Goal: Find specific page/section: Find specific page/section

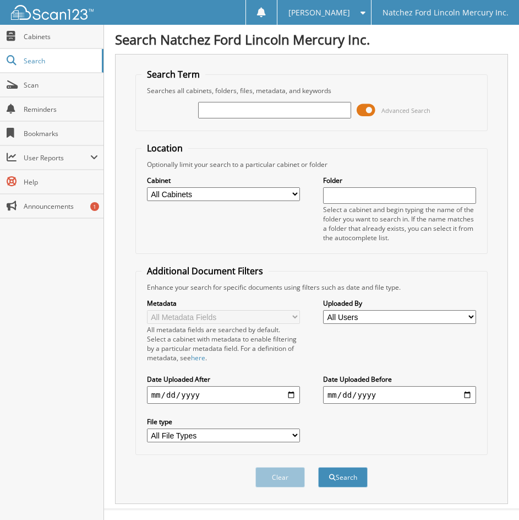
click at [233, 113] on input "text" at bounding box center [274, 110] width 153 height 17
type input "ND1194"
click at [318, 467] on button "Search" at bounding box center [343, 477] width 50 height 20
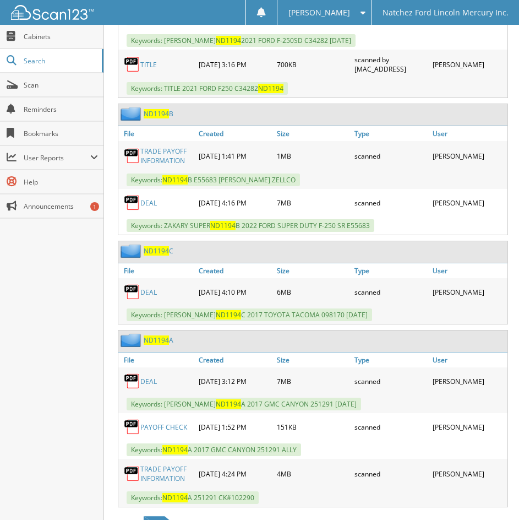
scroll to position [665, 0]
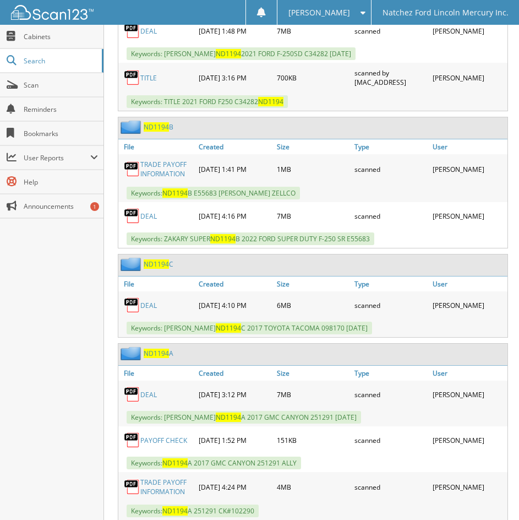
click at [159, 355] on span "ND1194" at bounding box center [156, 353] width 25 height 9
